Goal: Task Accomplishment & Management: Use online tool/utility

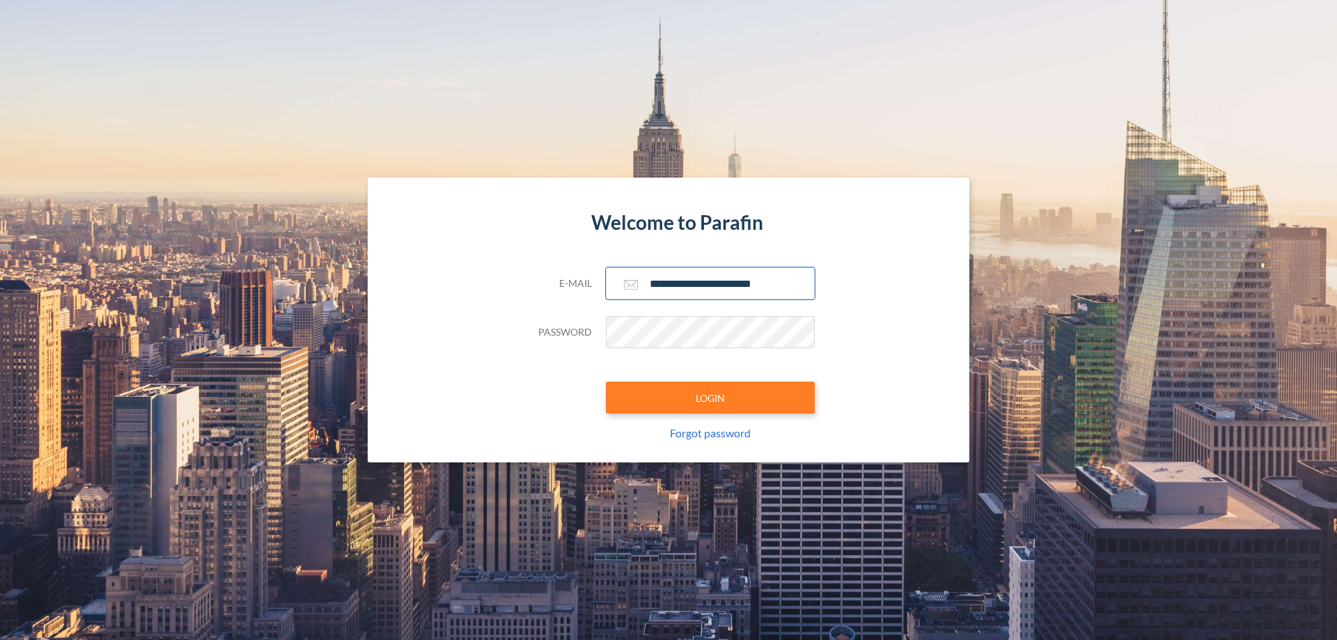
type input "**********"
click at [711, 398] on button "LOGIN" at bounding box center [710, 398] width 209 height 32
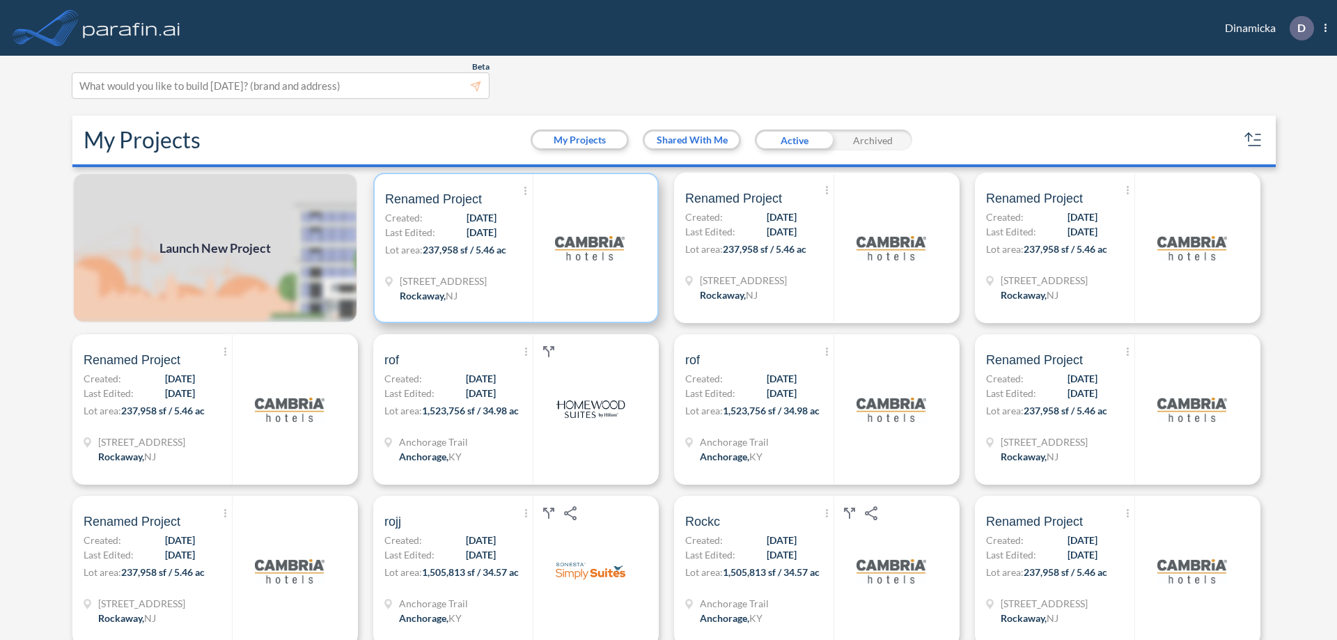
scroll to position [3, 0]
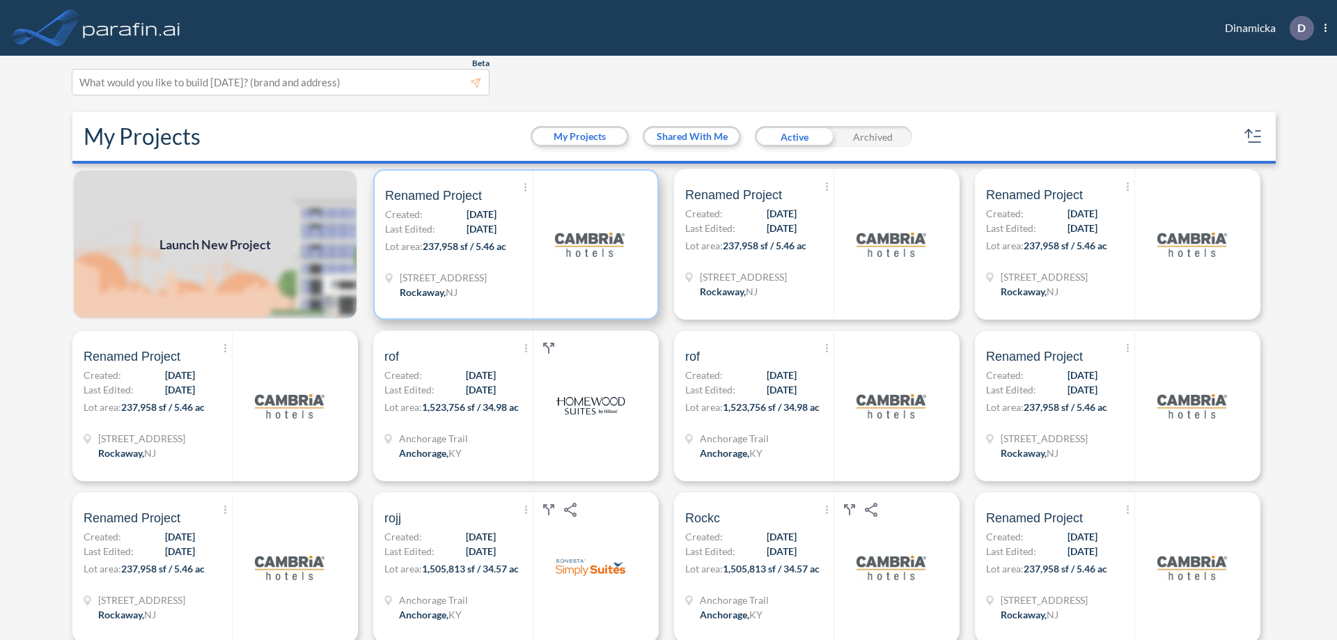
click at [513, 244] on p "Lot area: 237,958 sf / 5.46 ac" at bounding box center [459, 249] width 148 height 20
